Goal: Task Accomplishment & Management: Use online tool/utility

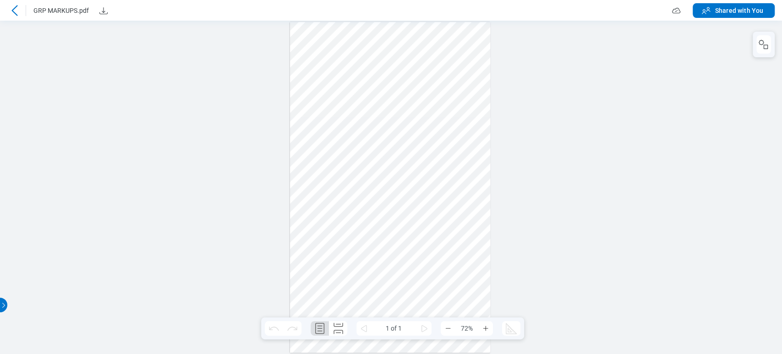
click at [18, 11] on icon at bounding box center [14, 10] width 11 height 11
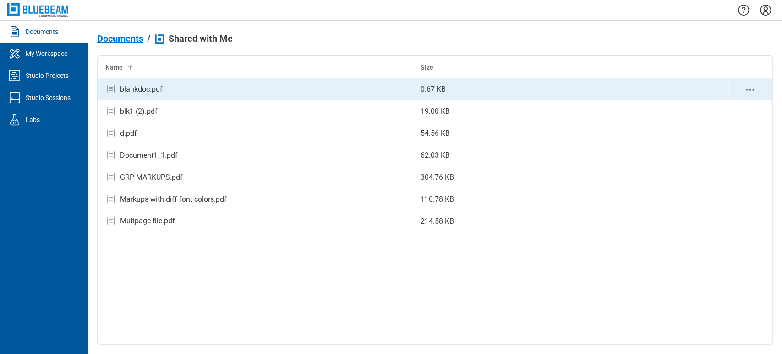
click at [129, 89] on div "blankdoc.pdf" at bounding box center [141, 89] width 43 height 11
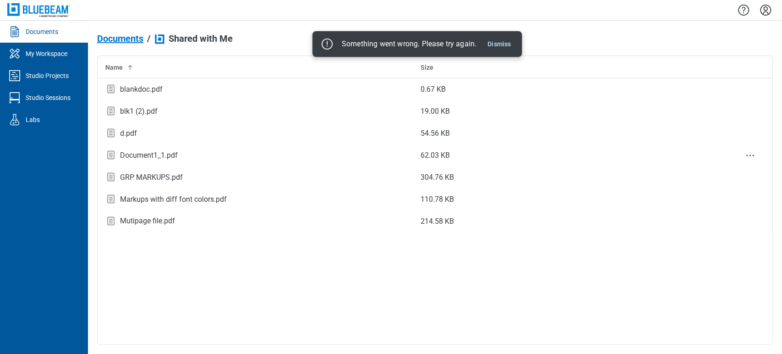
click at [246, 149] on div "Document1_1.pdf" at bounding box center [255, 155] width 300 height 12
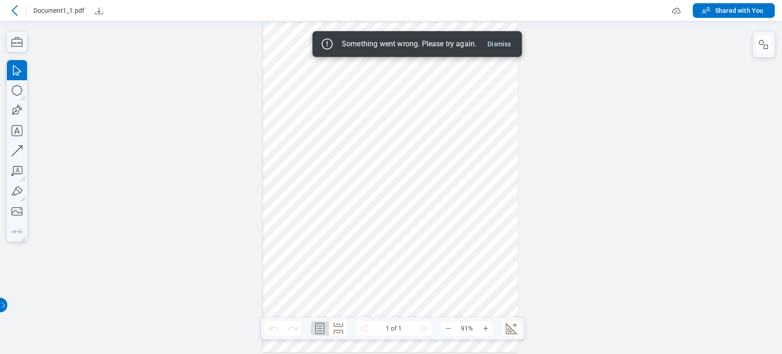
click at [9, 3] on div at bounding box center [14, 10] width 15 height 15
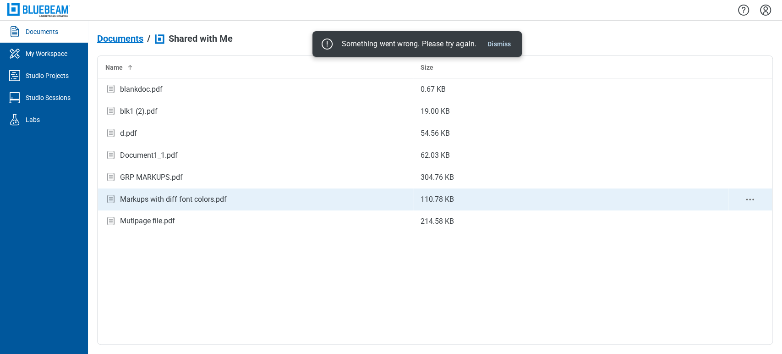
click at [207, 197] on div "Markups with diff font colors.pdf" at bounding box center [173, 199] width 107 height 11
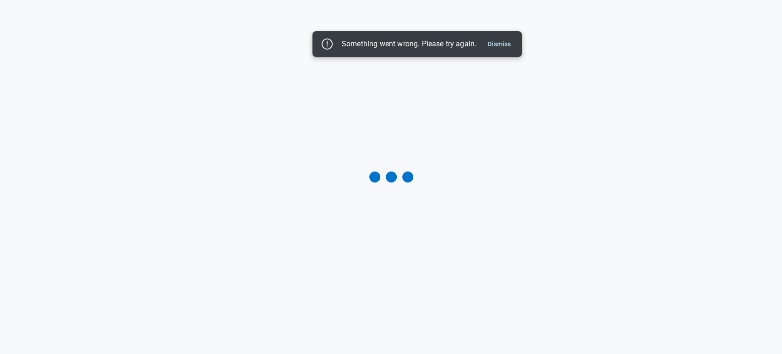
click at [366, 45] on button "Dismiss" at bounding box center [499, 43] width 31 height 11
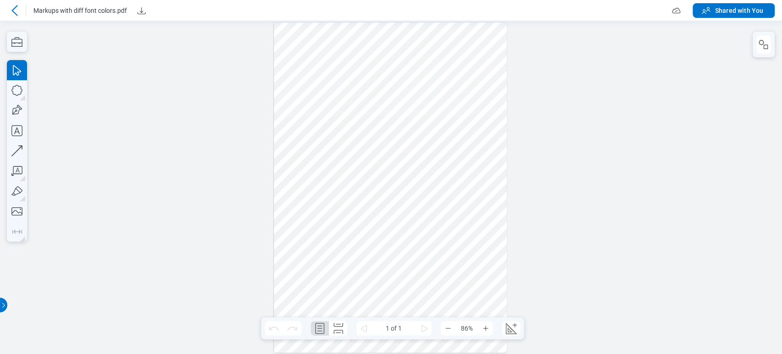
click at [298, 135] on div at bounding box center [390, 187] width 233 height 330
click at [366, 49] on rect "button" at bounding box center [766, 47] width 4 height 4
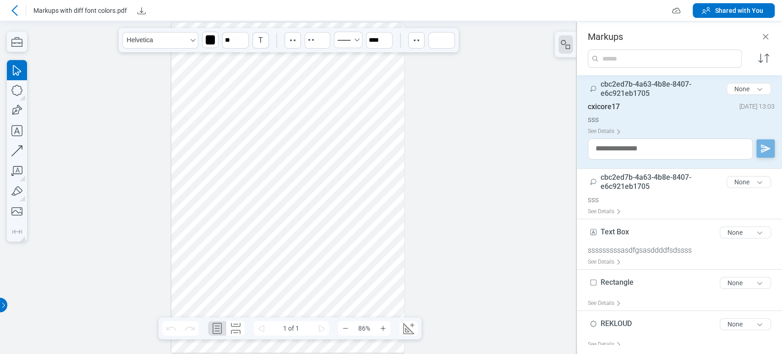
click at [338, 94] on div at bounding box center [287, 187] width 233 height 330
click at [201, 125] on div at bounding box center [287, 187] width 233 height 330
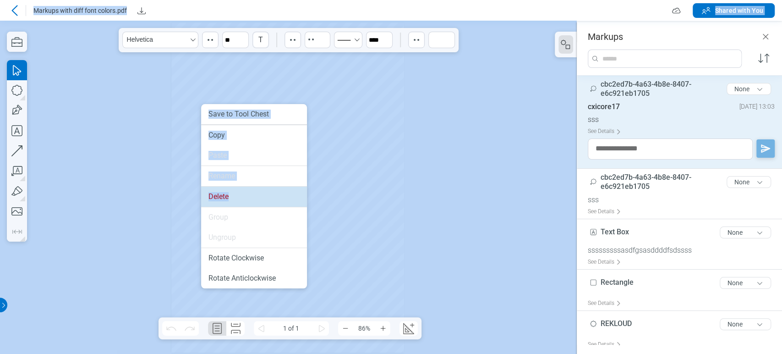
click at [261, 200] on li "Delete" at bounding box center [254, 196] width 106 height 20
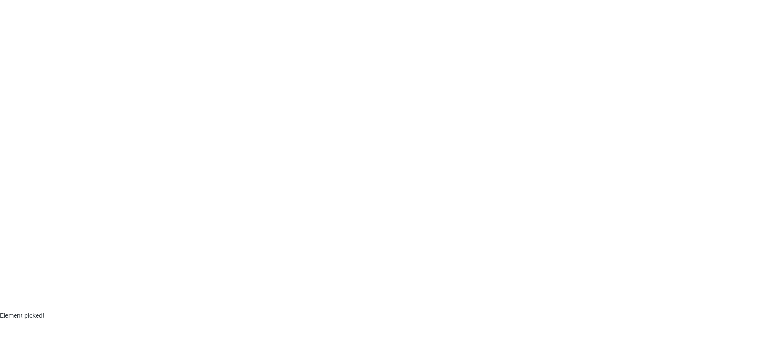
click at [272, 123] on div at bounding box center [391, 155] width 782 height 311
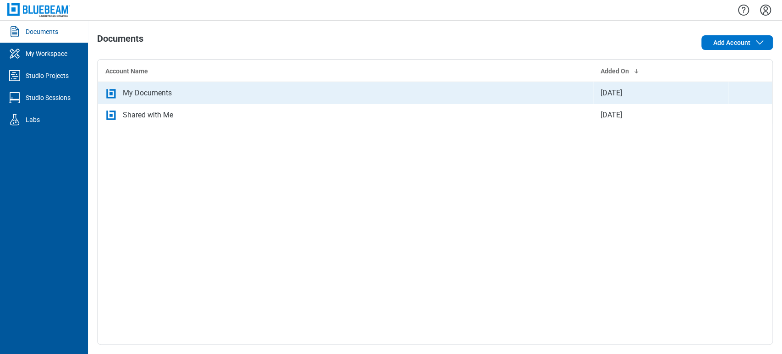
click at [125, 98] on div "My Documents" at bounding box center [147, 92] width 49 height 11
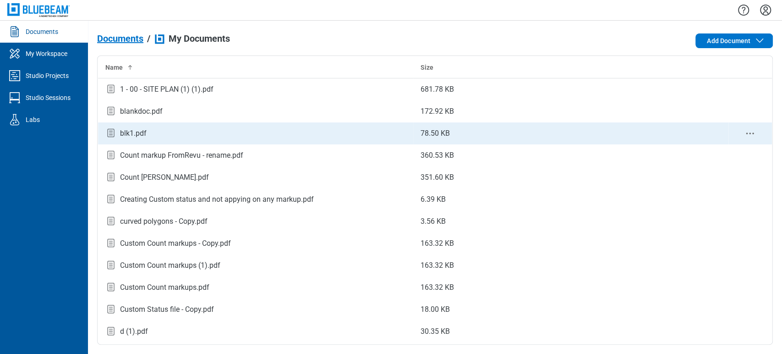
click at [153, 126] on td "blk1.pdf" at bounding box center [255, 133] width 315 height 22
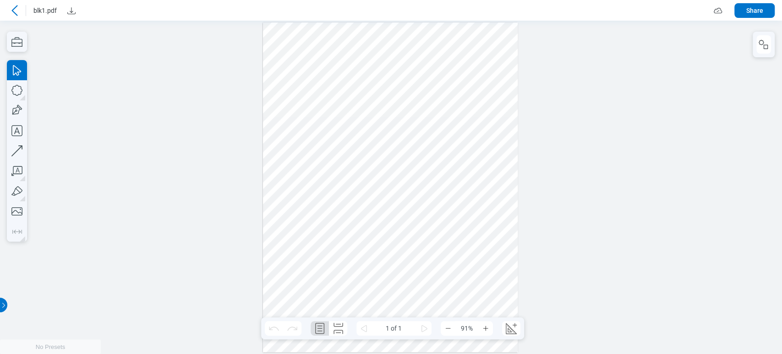
click at [18, 33] on icon "button" at bounding box center [17, 42] width 20 height 20
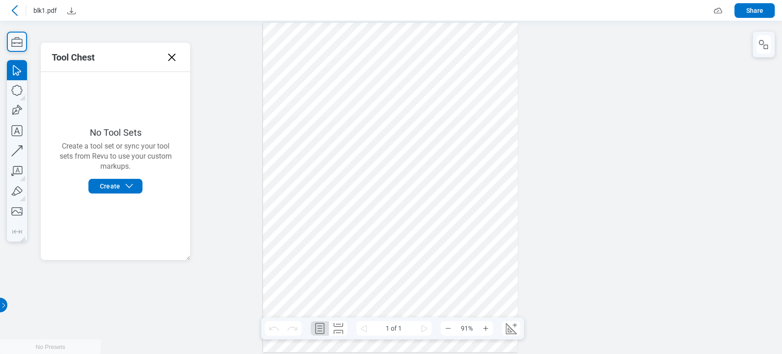
click at [172, 64] on icon at bounding box center [171, 57] width 15 height 15
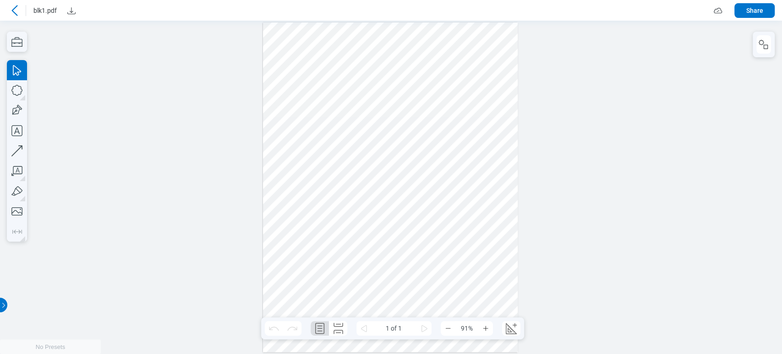
click at [174, 55] on div at bounding box center [391, 187] width 782 height 333
click at [356, 96] on div at bounding box center [390, 187] width 255 height 330
click at [312, 77] on div at bounding box center [390, 187] width 255 height 330
drag, startPoint x: 377, startPoint y: 123, endPoint x: 375, endPoint y: 129, distance: 6.8
click at [375, 129] on div at bounding box center [390, 187] width 255 height 330
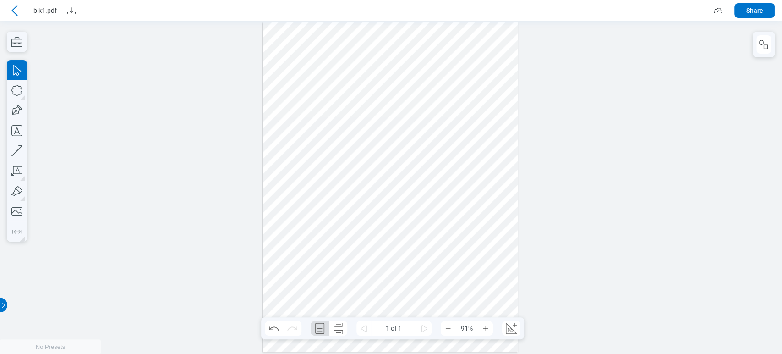
click at [492, 91] on div at bounding box center [390, 187] width 255 height 330
